Goal: Book appointment/travel/reservation

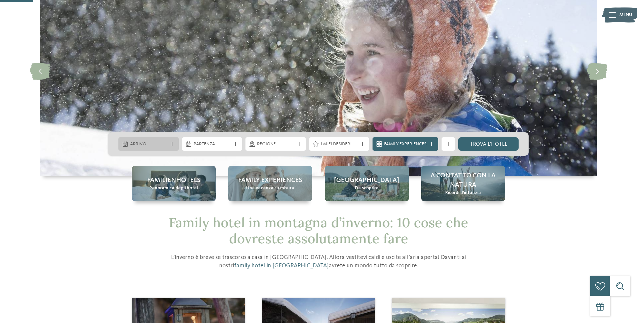
click at [172, 145] on icon at bounding box center [172, 144] width 4 height 4
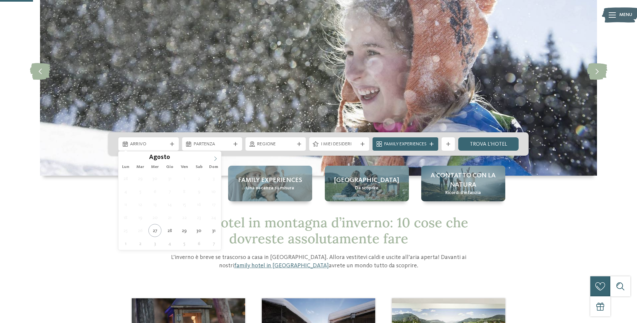
click at [214, 158] on icon at bounding box center [215, 158] width 5 height 5
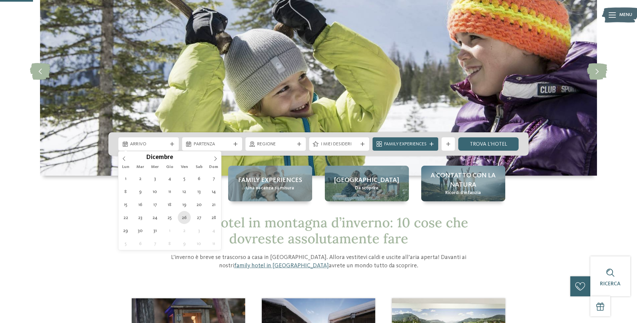
type div "[DATE]"
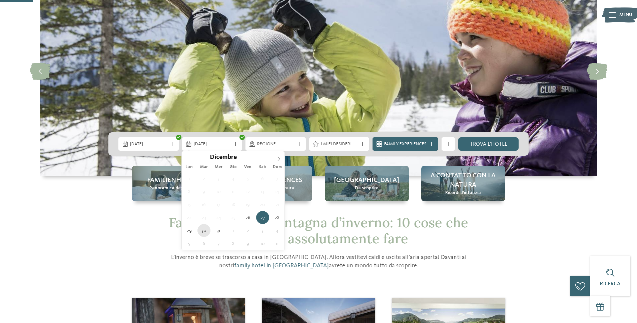
type div "[DATE]"
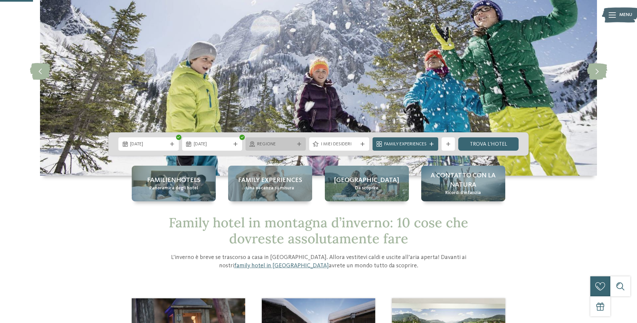
click at [284, 137] on div "Regione" at bounding box center [275, 143] width 60 height 13
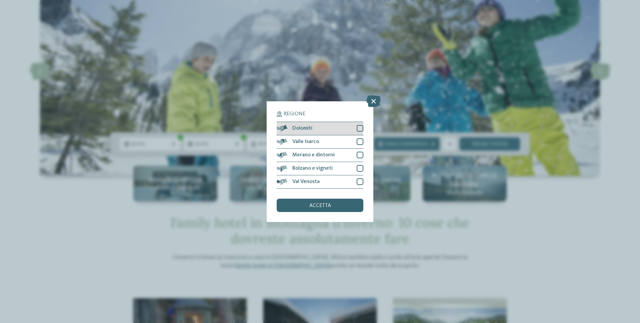
click at [357, 127] on div at bounding box center [360, 128] width 7 height 7
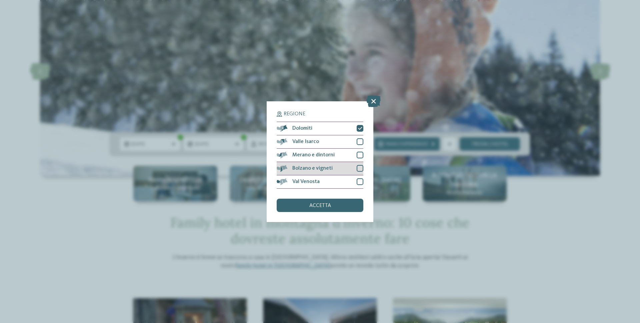
click at [360, 167] on div at bounding box center [360, 168] width 7 height 7
click at [345, 202] on div "accetta" at bounding box center [320, 205] width 87 height 13
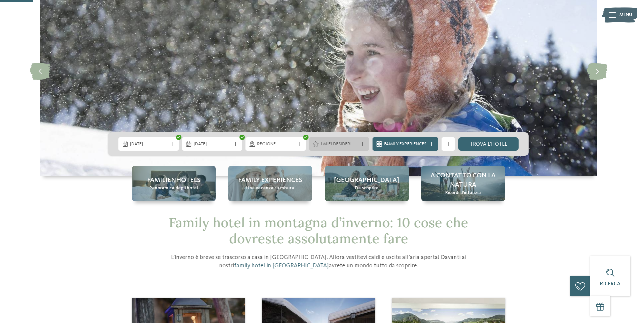
click at [339, 146] on span "I miei desideri" at bounding box center [339, 144] width 37 height 7
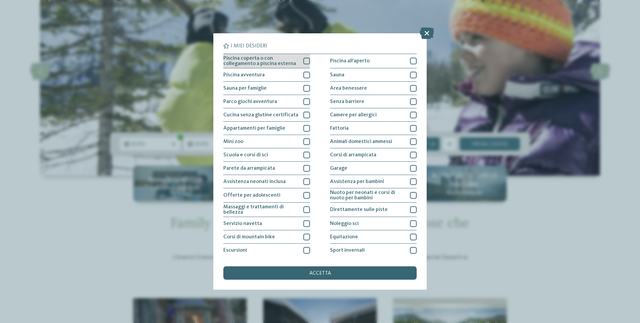
click at [308, 61] on div at bounding box center [306, 61] width 7 height 7
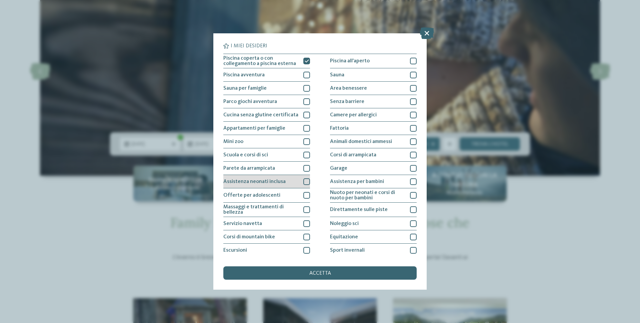
click at [306, 183] on div at bounding box center [306, 181] width 7 height 7
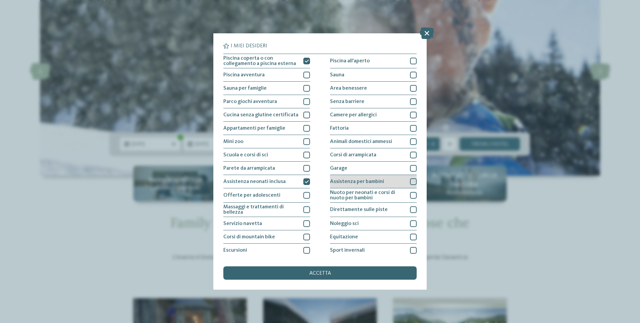
click at [410, 180] on div at bounding box center [413, 181] width 7 height 7
click at [346, 268] on div "accetta" at bounding box center [319, 272] width 193 height 13
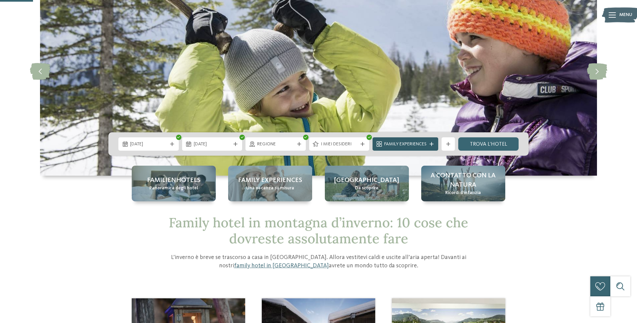
click at [419, 144] on span "Family Experiences" at bounding box center [405, 144] width 42 height 7
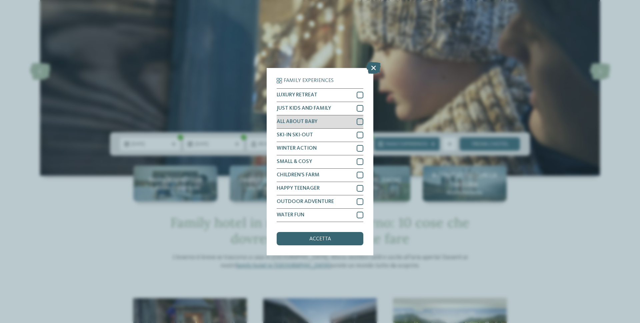
click at [358, 119] on div at bounding box center [360, 121] width 7 height 7
click at [363, 112] on div "JUST KIDS AND FAMILY" at bounding box center [320, 108] width 87 height 13
click at [342, 236] on div "accetta" at bounding box center [320, 238] width 87 height 13
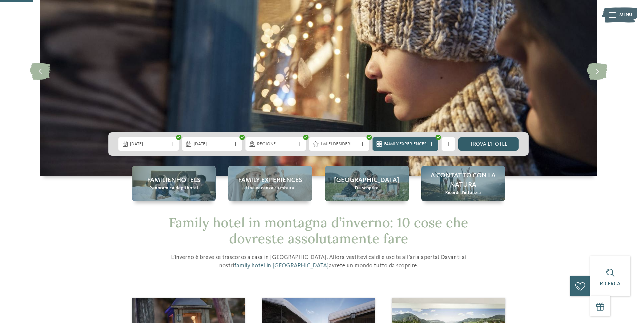
click at [510, 140] on link "trova l’hotel" at bounding box center [488, 143] width 60 height 13
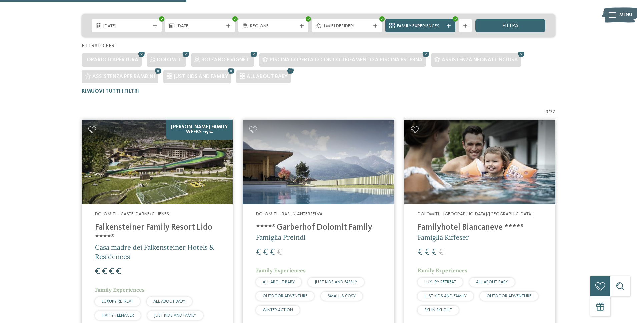
scroll to position [168, 0]
